Goal: Task Accomplishment & Management: Complete application form

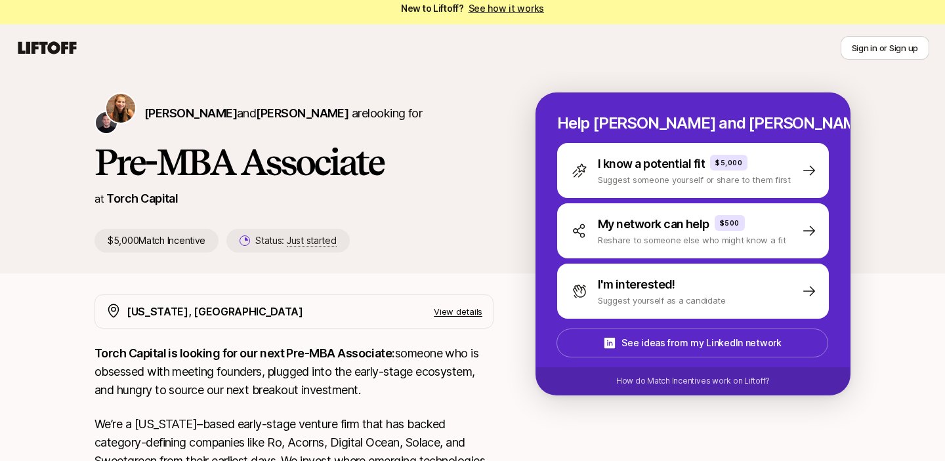
scroll to position [3, 0]
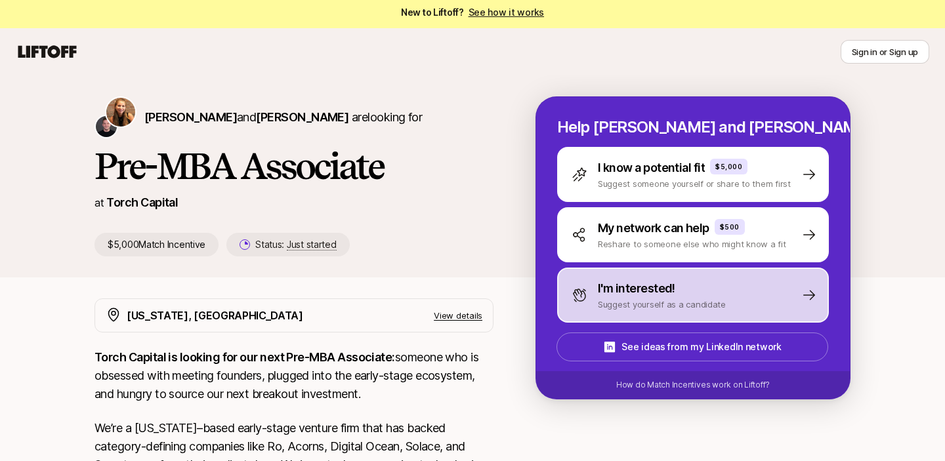
click at [611, 295] on p "I'm interested!" at bounding box center [636, 288] width 77 height 18
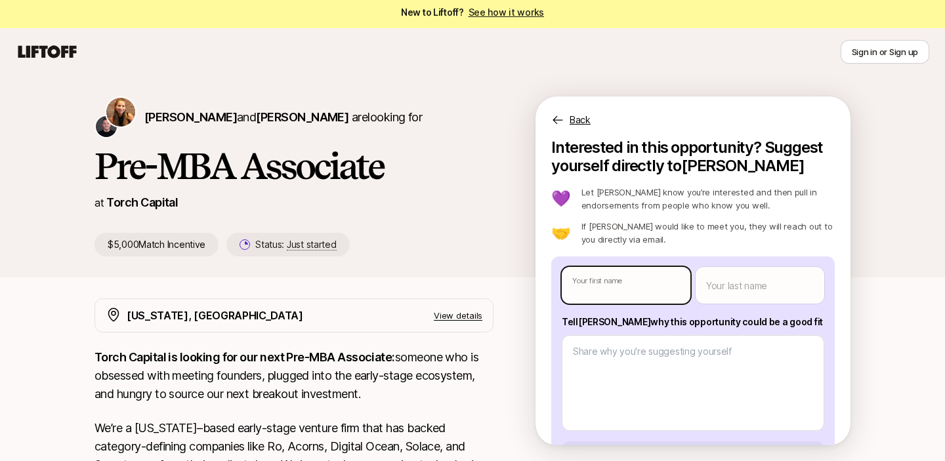
type textarea "x"
click at [619, 295] on body "New to Liftoff? See how it works Sign in or Sign up Sign in or Sign up [PERSON_…" at bounding box center [472, 227] width 945 height 461
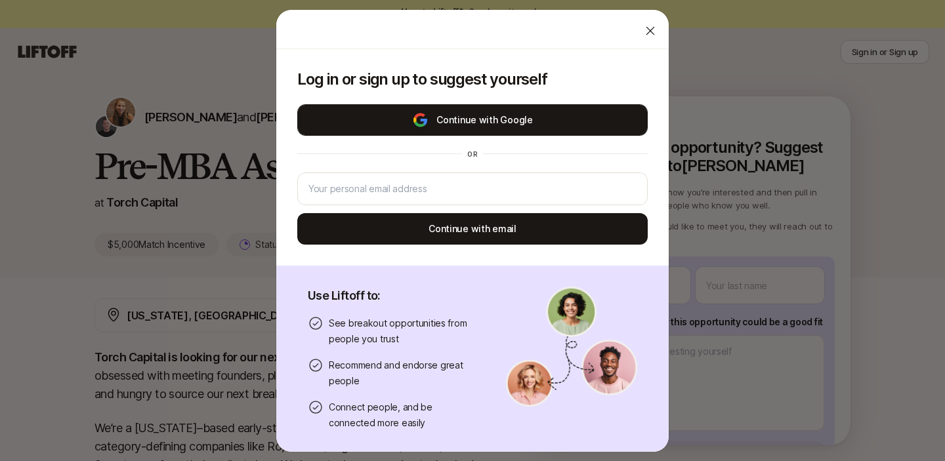
click at [552, 124] on button "Continue with Google" at bounding box center [472, 119] width 350 height 31
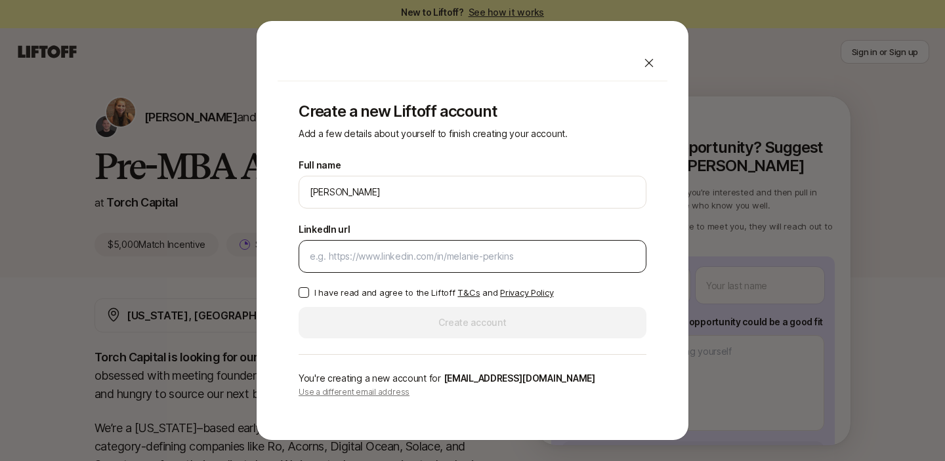
click at [483, 254] on input "LinkedIn url" at bounding box center [472, 257] width 325 height 16
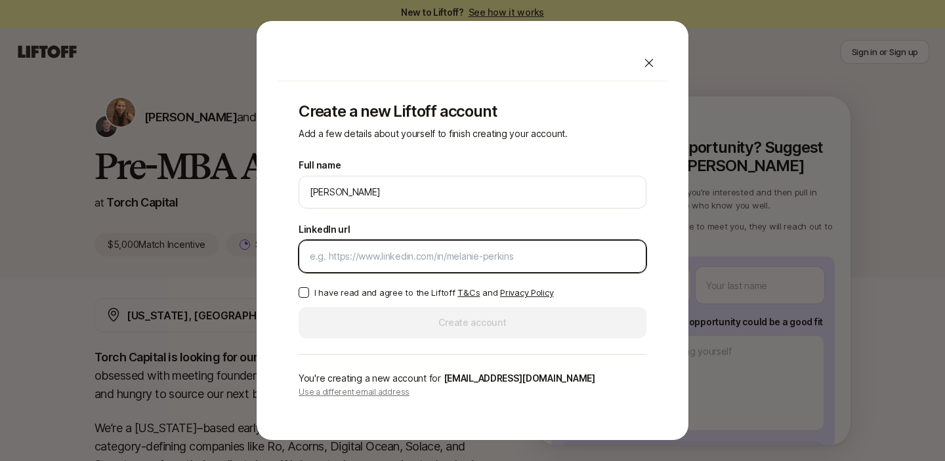
paste input "[URL][DOMAIN_NAME]"
type input "[URL][DOMAIN_NAME]"
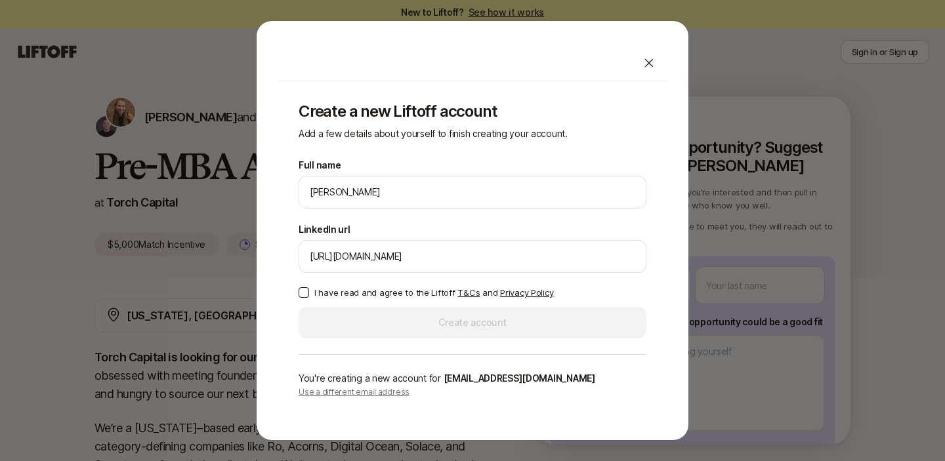
click at [377, 297] on p "I have read and agree to the Liftoff T&Cs and Privacy Policy" at bounding box center [433, 292] width 239 height 13
click at [309, 297] on button "I have read and agree to the Liftoff T&Cs and Privacy Policy" at bounding box center [304, 292] width 10 height 10
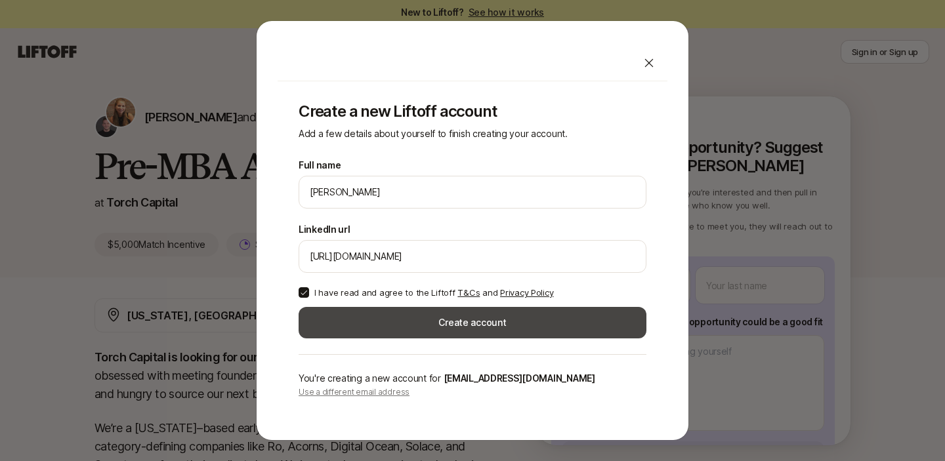
click at [386, 323] on button "Create account" at bounding box center [473, 322] width 348 height 31
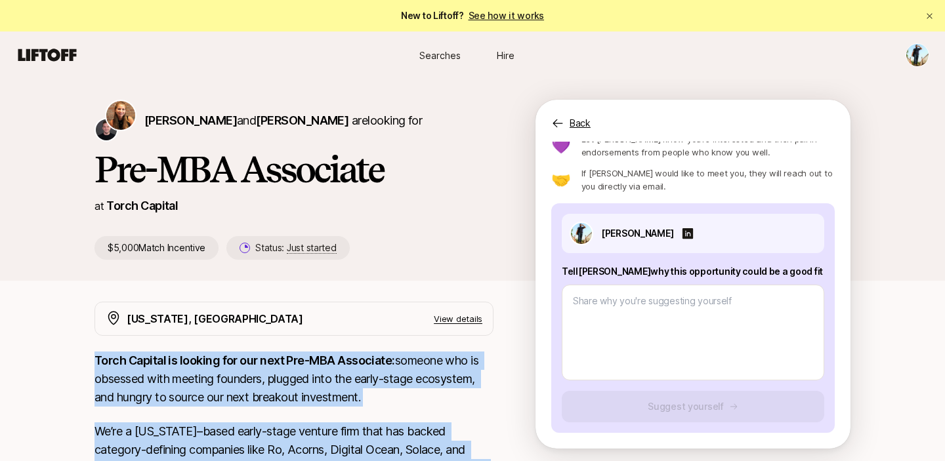
scroll to position [352, 0]
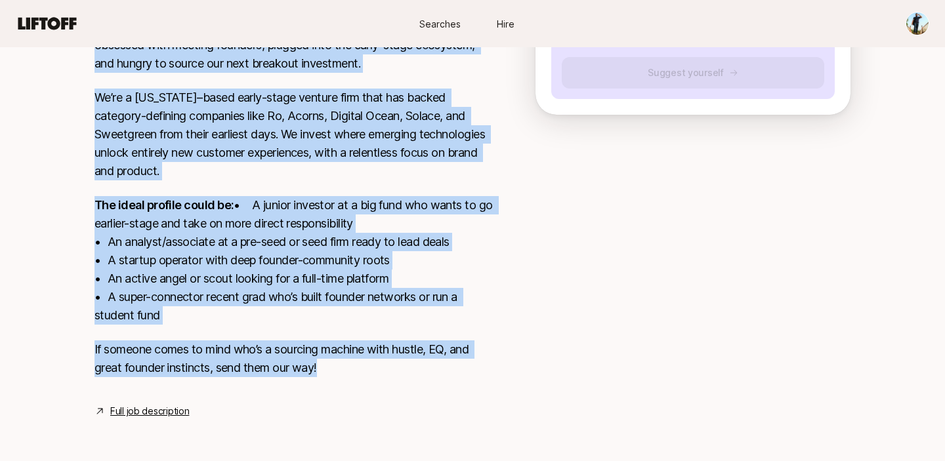
drag, startPoint x: 91, startPoint y: 352, endPoint x: 340, endPoint y: 379, distance: 250.8
click at [340, 379] on div "[US_STATE], [GEOGRAPHIC_DATA] View details Torch Capital is looking for our nex…" at bounding box center [472, 193] width 787 height 451
copy div "Lorem Ipsumdo si ametcon adi eli sedd Eiu-TEM Incididun: utlabor etd ma aliquae…"
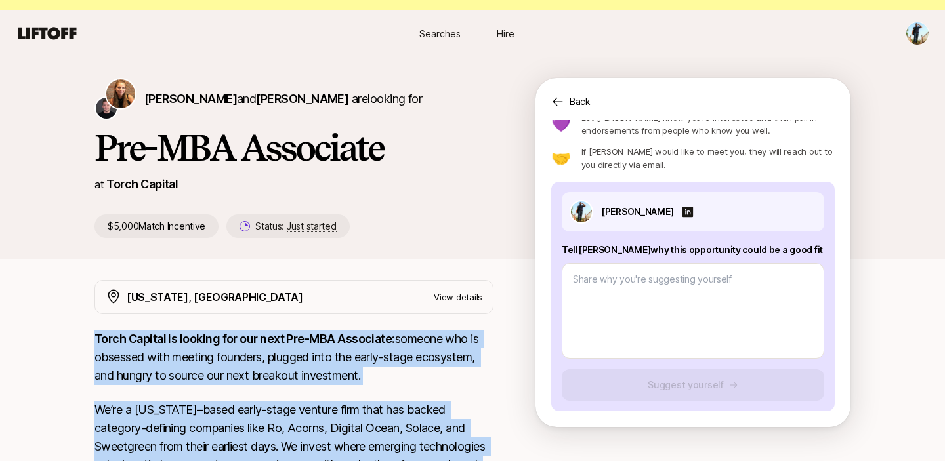
scroll to position [20, 0]
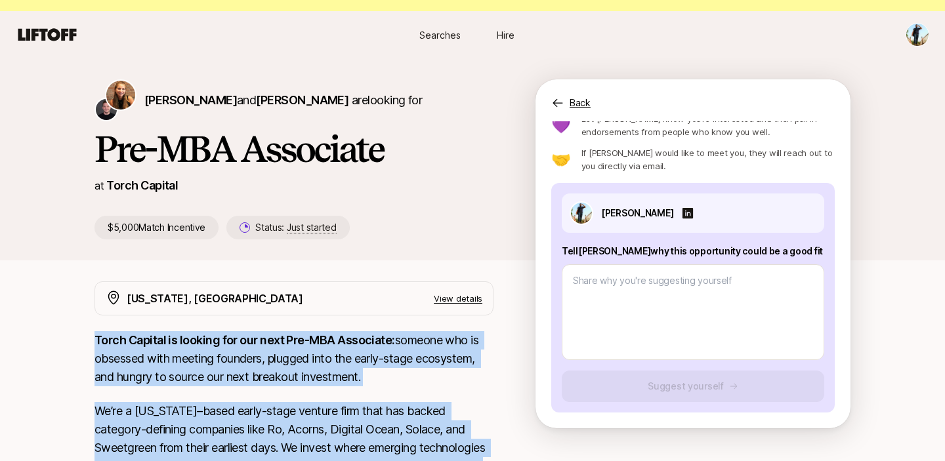
drag, startPoint x: 561, startPoint y: 250, endPoint x: 791, endPoint y: 243, distance: 230.4
click at [791, 243] on div "[PERSON_NAME] Tell [PERSON_NAME] why this opportunity could be a good fit Sugge…" at bounding box center [692, 298] width 283 height 230
copy p "Tell [PERSON_NAME] why this opportunity could be a good fit"
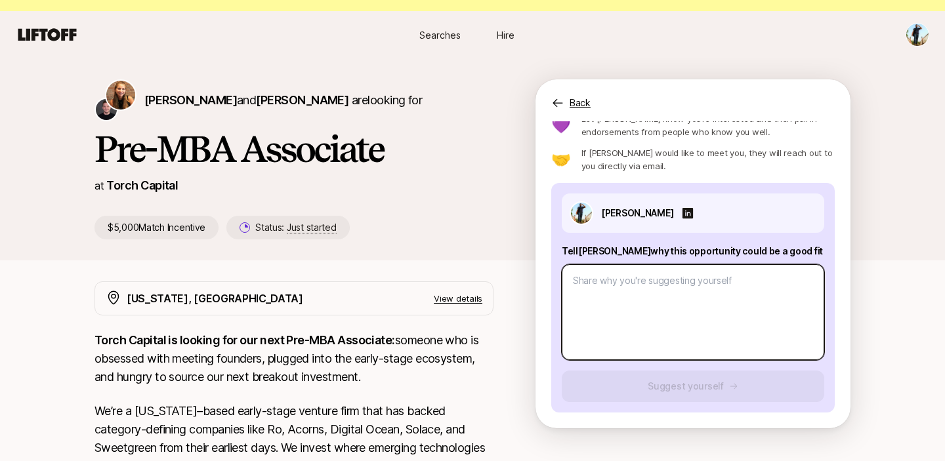
click at [623, 308] on textarea at bounding box center [693, 312] width 262 height 96
paste textarea "I think this opportunity is a great fit because it combines my experience as a …"
type textarea "x"
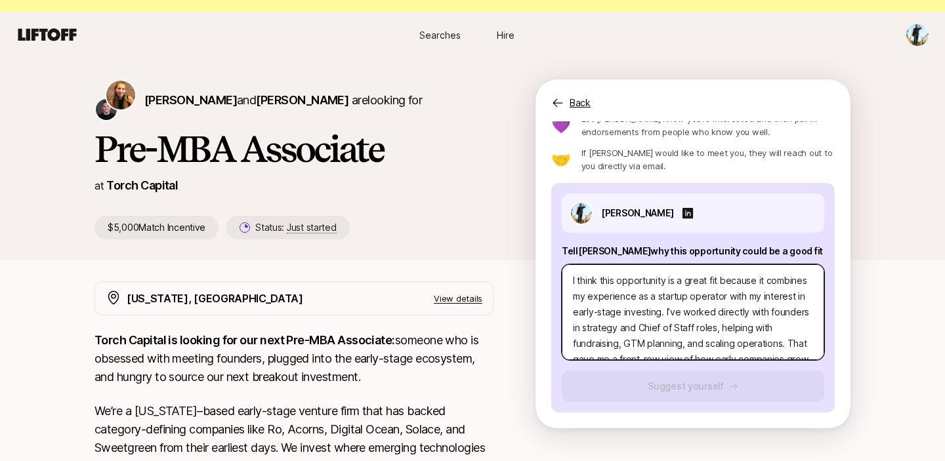
scroll to position [79, 0]
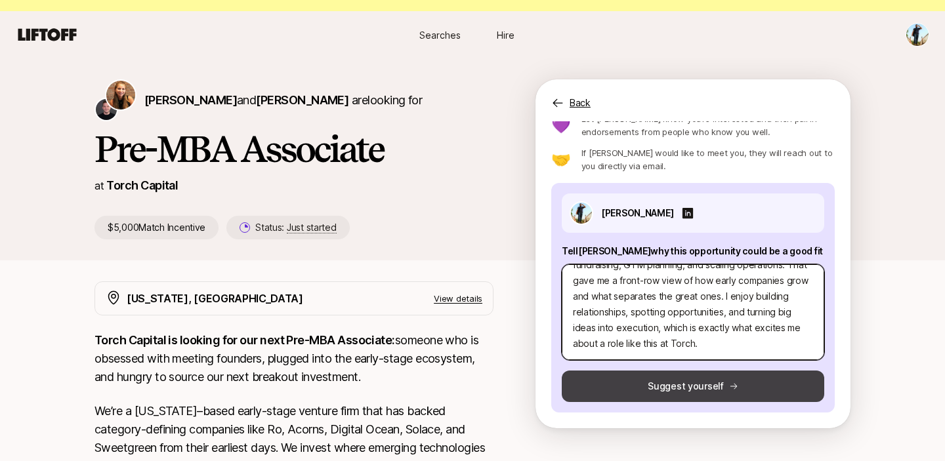
type textarea "I think this opportunity is a great fit because it combines my experience as a …"
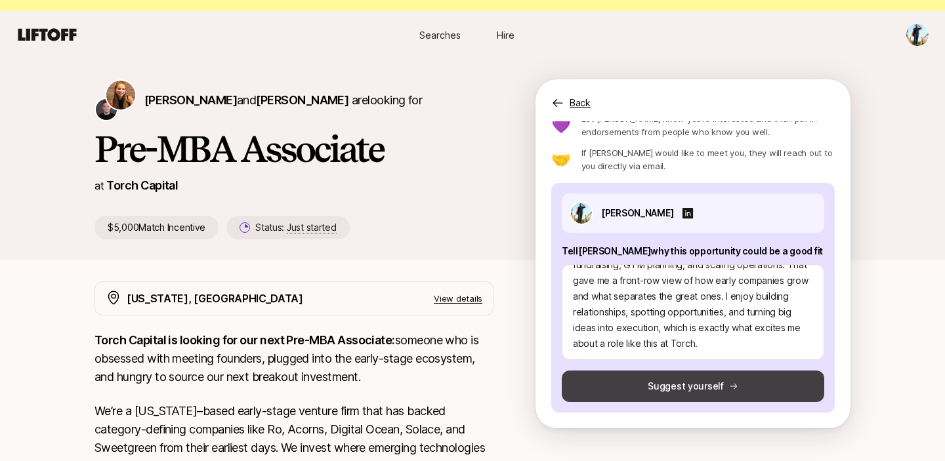
click at [648, 387] on button "Suggest yourself" at bounding box center [693, 386] width 262 height 31
type textarea "x"
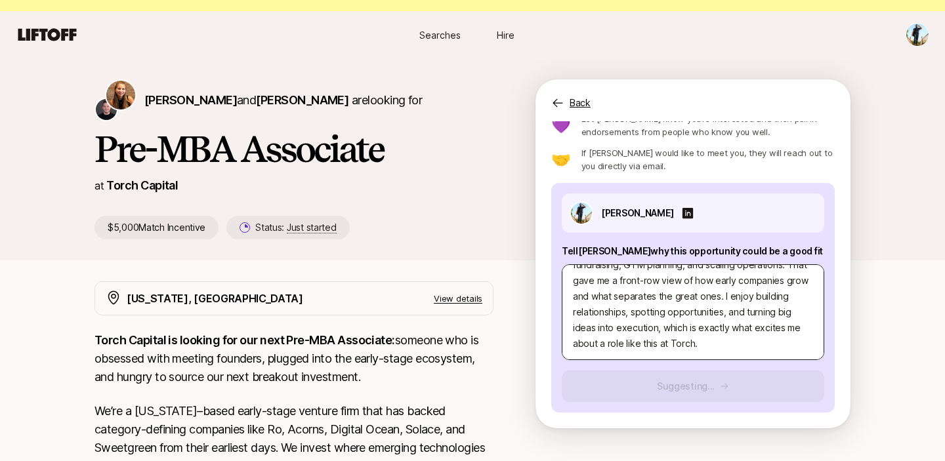
scroll to position [0, 0]
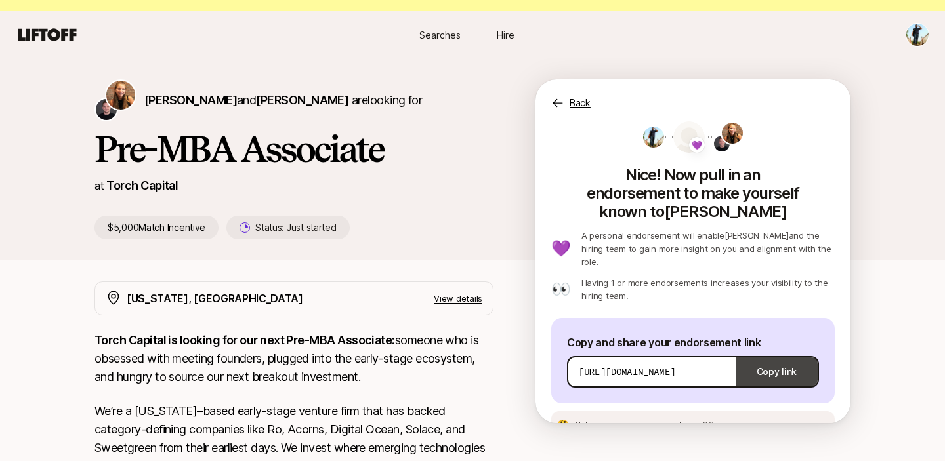
drag, startPoint x: 683, startPoint y: 342, endPoint x: 793, endPoint y: 351, distance: 109.9
click at [793, 356] on div "[URL][DOMAIN_NAME] Copy link" at bounding box center [693, 371] width 252 height 31
click at [775, 354] on button "Copy link" at bounding box center [776, 372] width 82 height 37
click at [537, 173] on div "💜 Nice! Now pull in an endorsement to make yourself known to [PERSON_NAME] 💜 A …" at bounding box center [692, 274] width 315 height 307
click at [189, 99] on span "[PERSON_NAME]" at bounding box center [190, 100] width 93 height 14
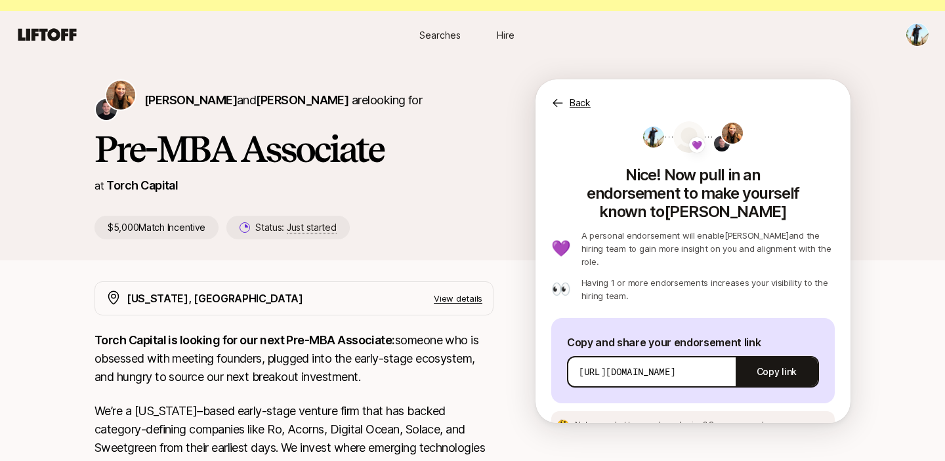
click at [200, 62] on div "[PERSON_NAME] and [PERSON_NAME] are looking for Pre-MBA Associate at Torch Capi…" at bounding box center [472, 159] width 945 height 202
drag, startPoint x: 142, startPoint y: 114, endPoint x: 157, endPoint y: 104, distance: 17.7
click at [157, 104] on div "[PERSON_NAME] and [PERSON_NAME] are looking for" at bounding box center [293, 100] width 399 height 42
click at [138, 115] on div "[PERSON_NAME] and [PERSON_NAME] are looking for" at bounding box center [293, 100] width 399 height 42
drag, startPoint x: 209, startPoint y: 100, endPoint x: 147, endPoint y: 100, distance: 62.3
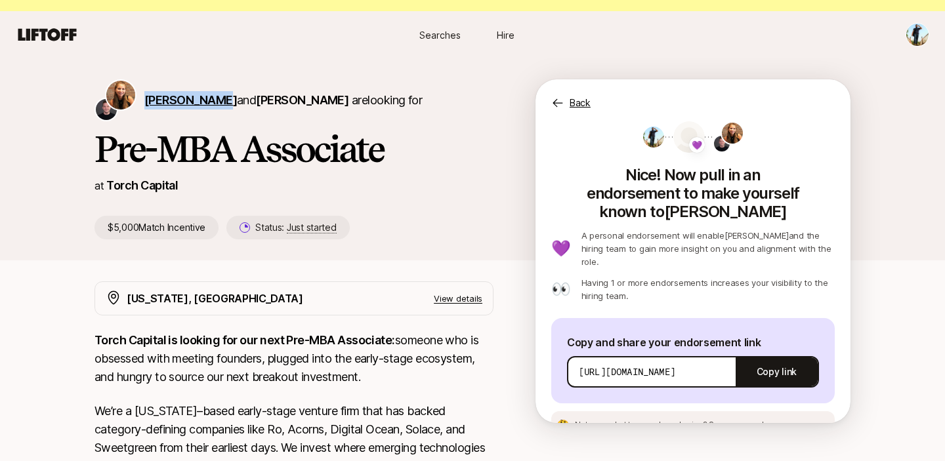
click at [147, 100] on span "[PERSON_NAME] and [PERSON_NAME]" at bounding box center [246, 100] width 204 height 14
copy span "[PERSON_NAME]"
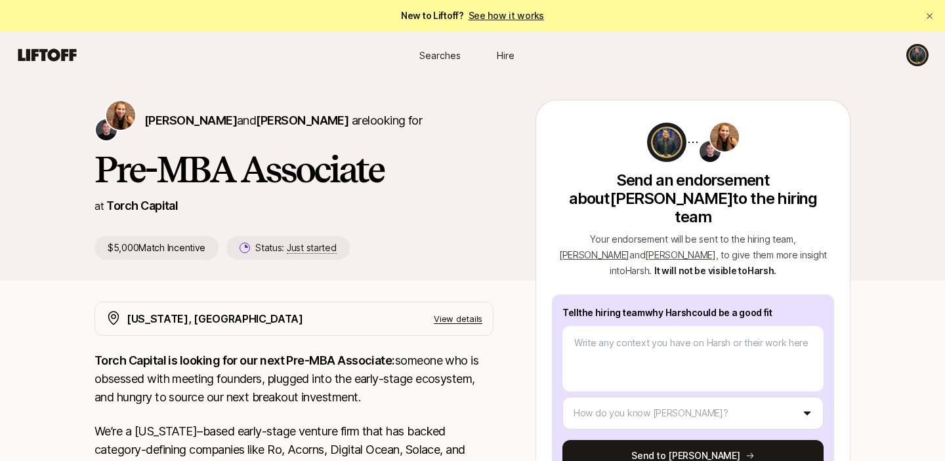
type textarea "x"
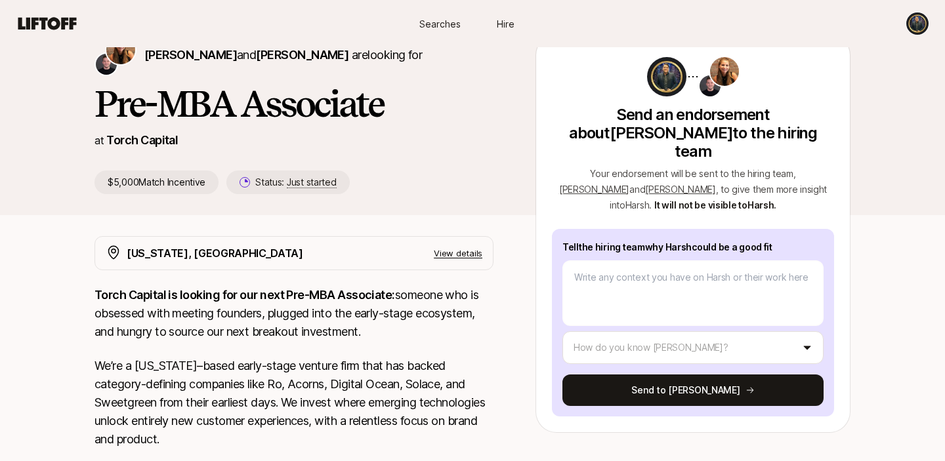
scroll to position [94, 0]
